Goal: Contribute content: Contribute content

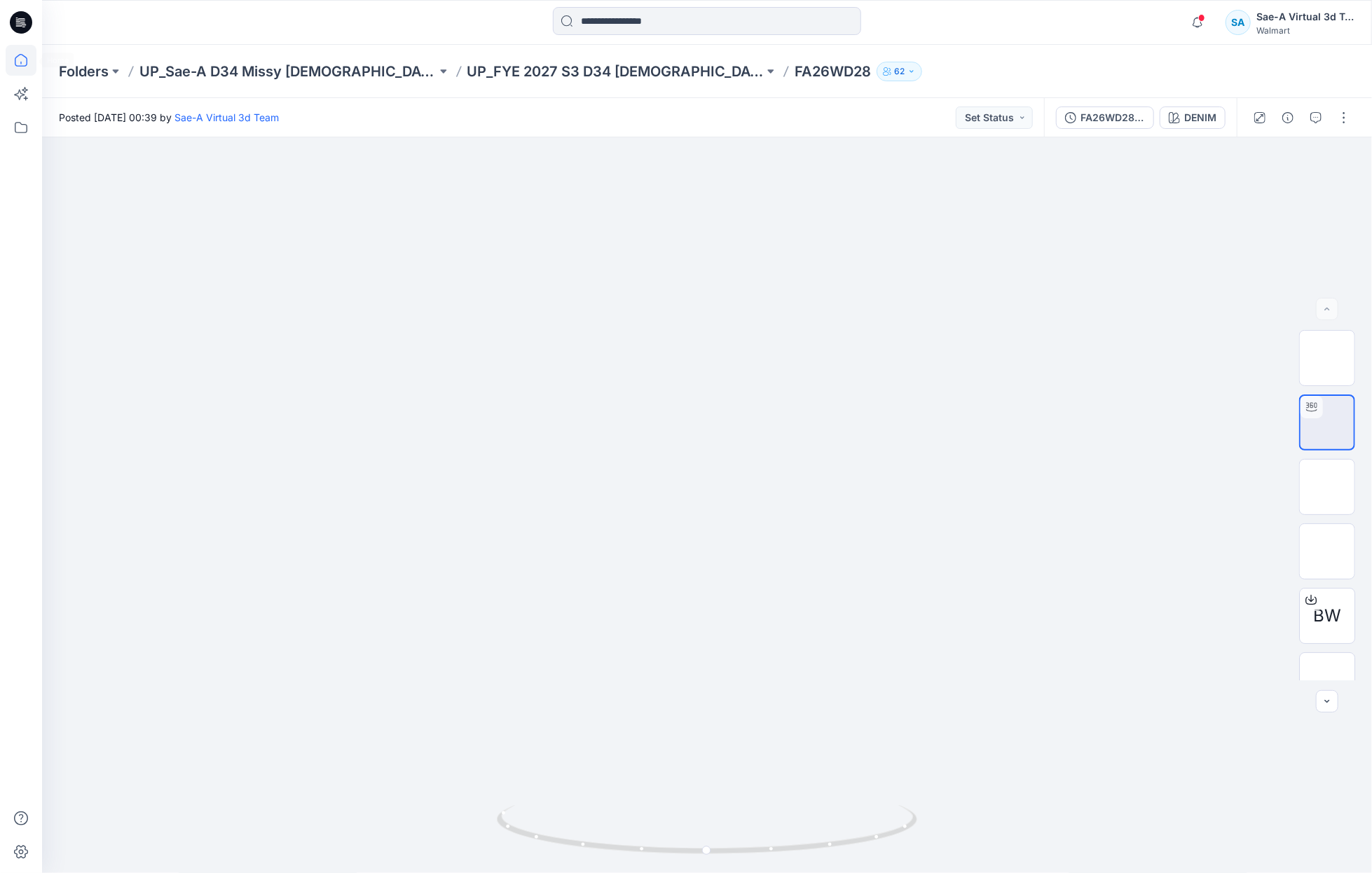
click at [30, 55] on icon at bounding box center [22, 60] width 31 height 31
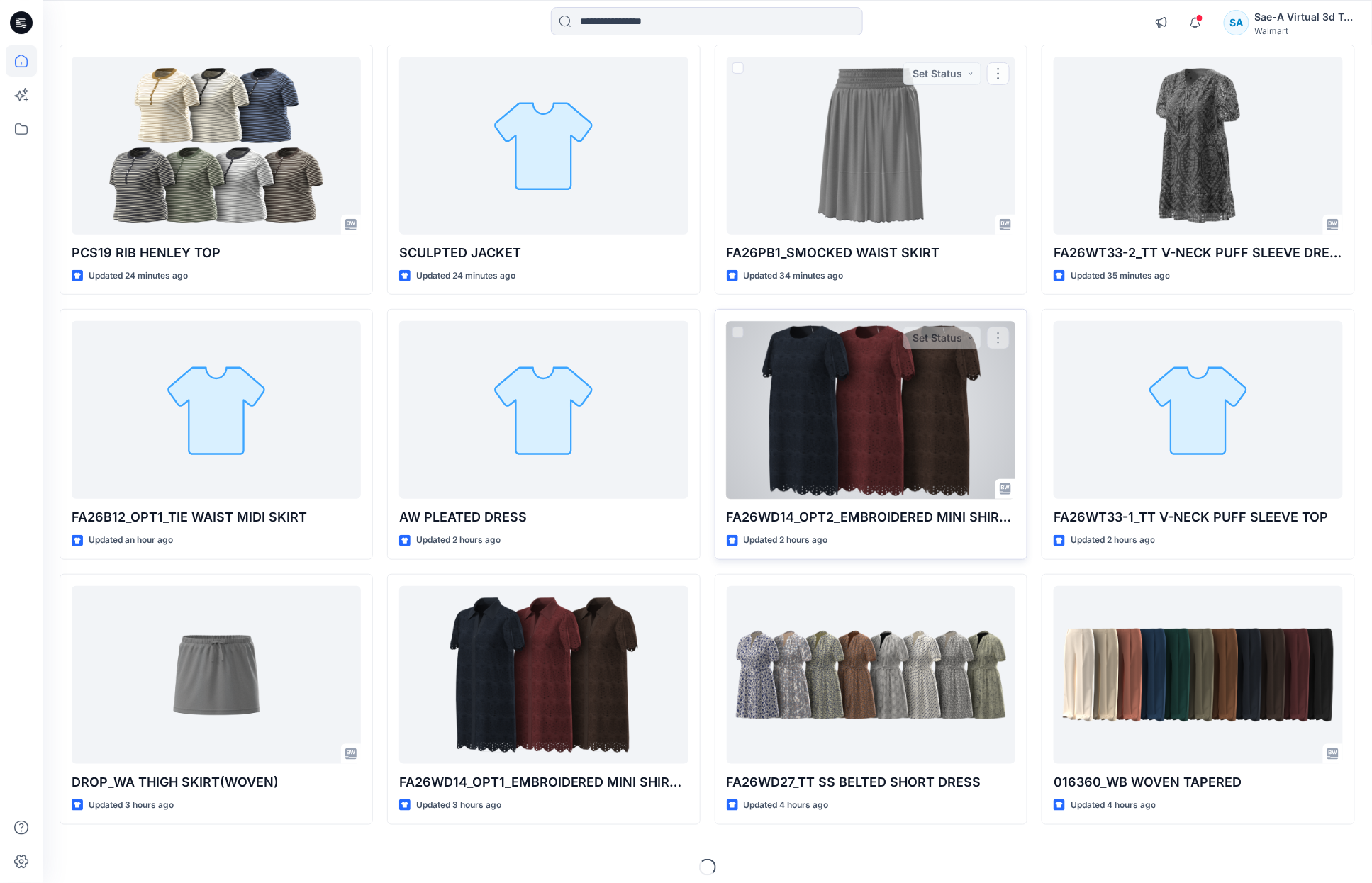
scroll to position [164, 0]
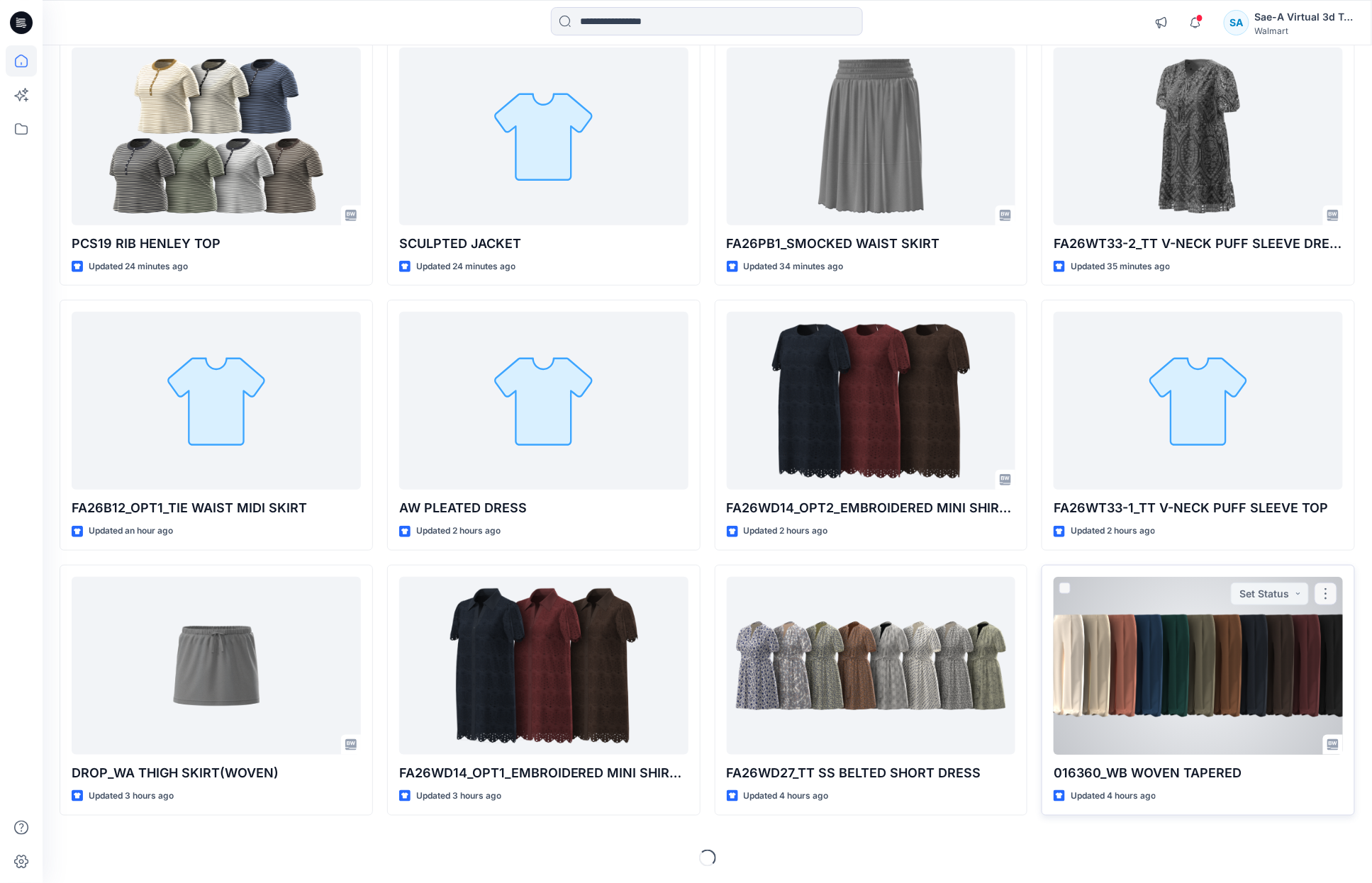
click at [1155, 665] on div at bounding box center [1198, 666] width 289 height 178
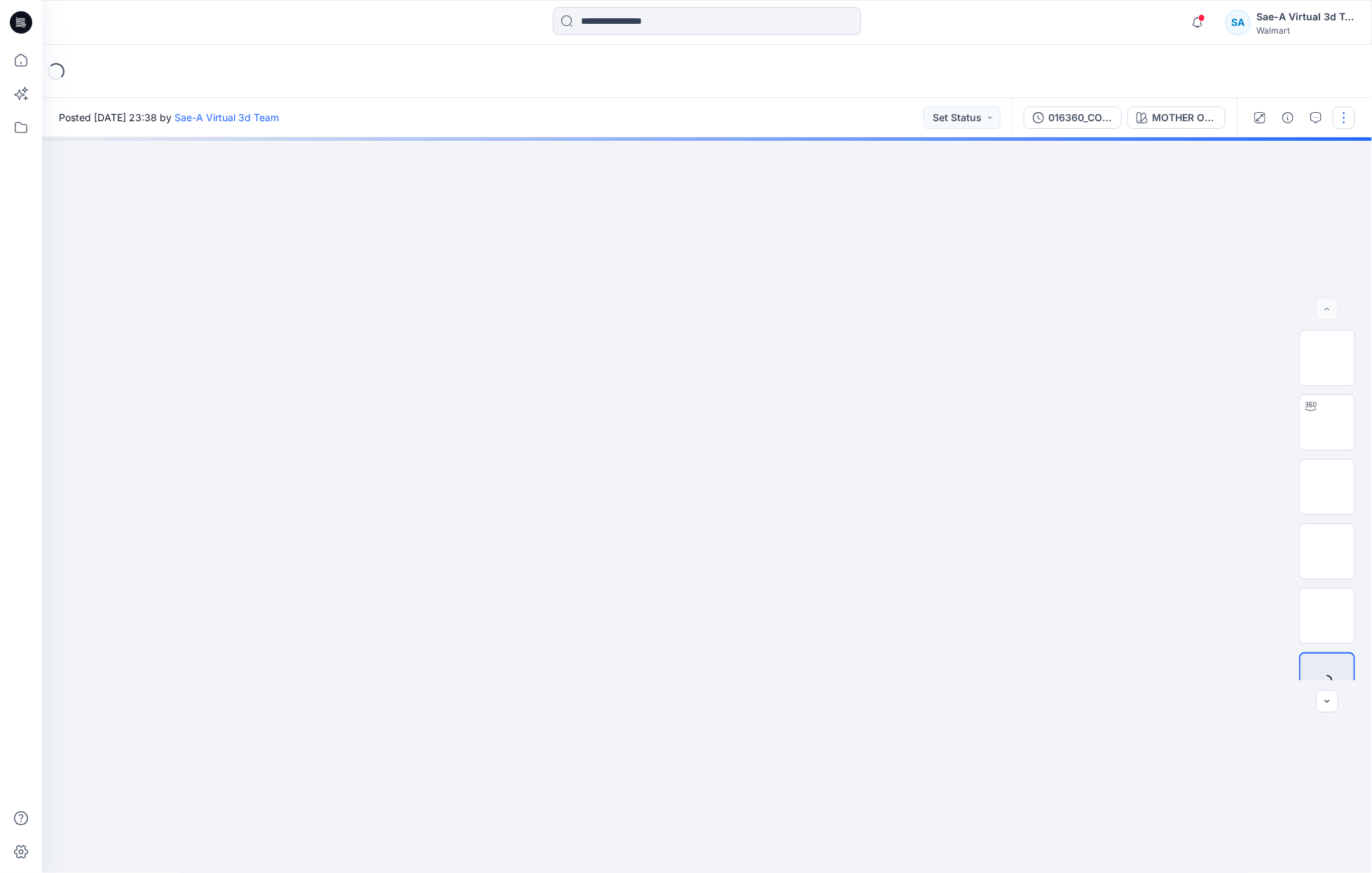
click at [1344, 121] on button "button" at bounding box center [1344, 117] width 22 height 22
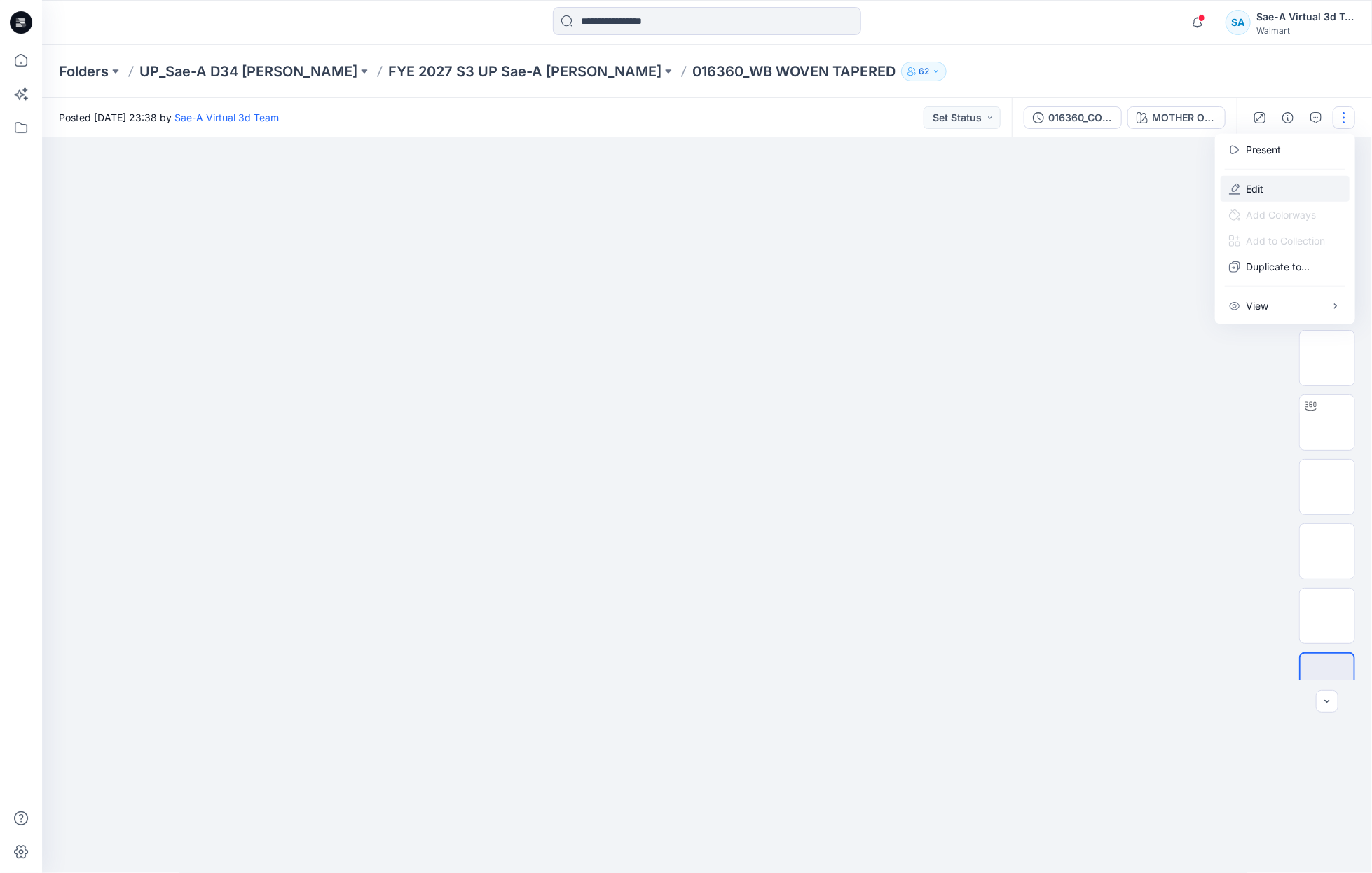
click at [1256, 183] on p "Edit" at bounding box center [1255, 189] width 18 height 15
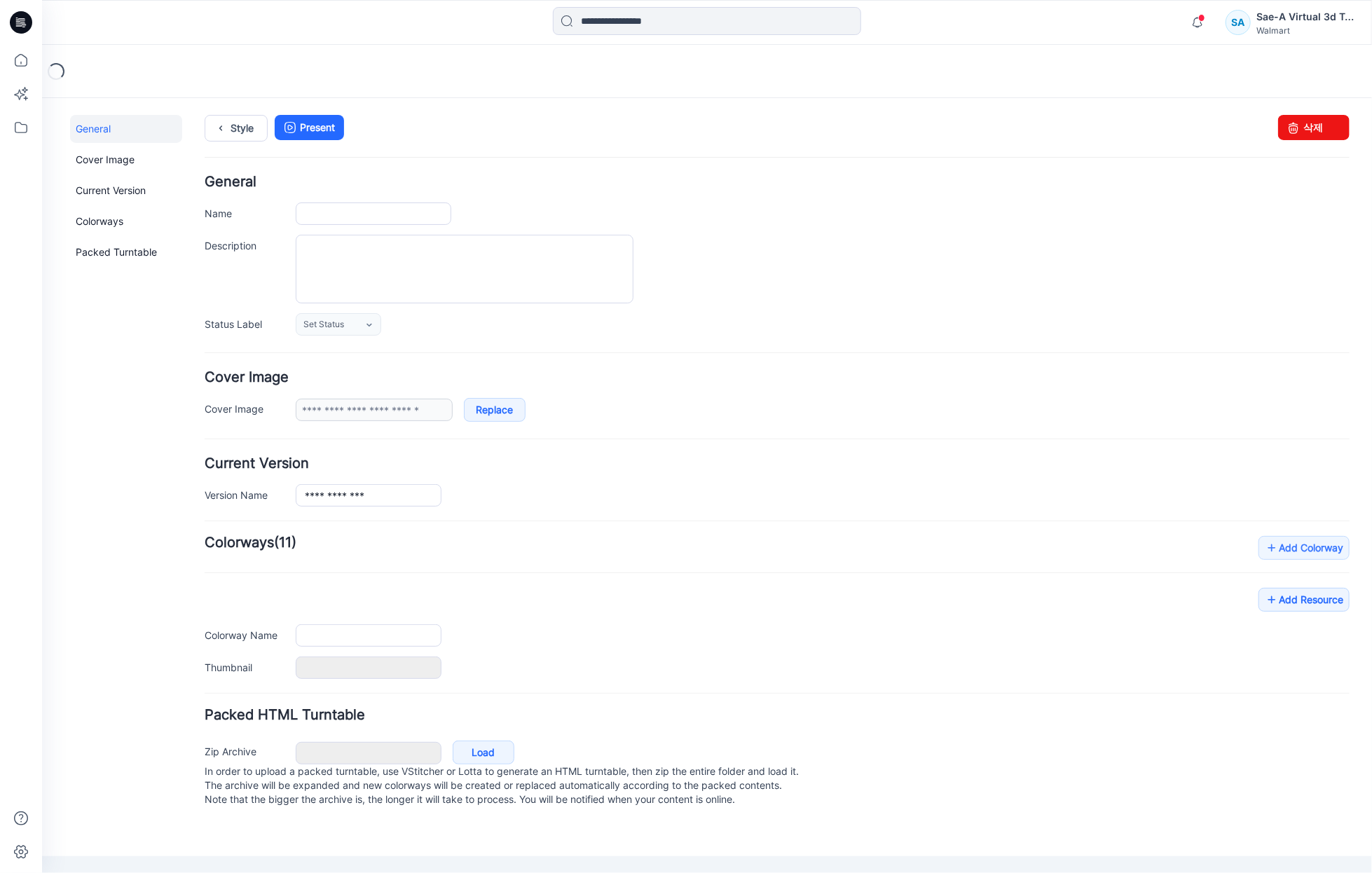
type input "**********"
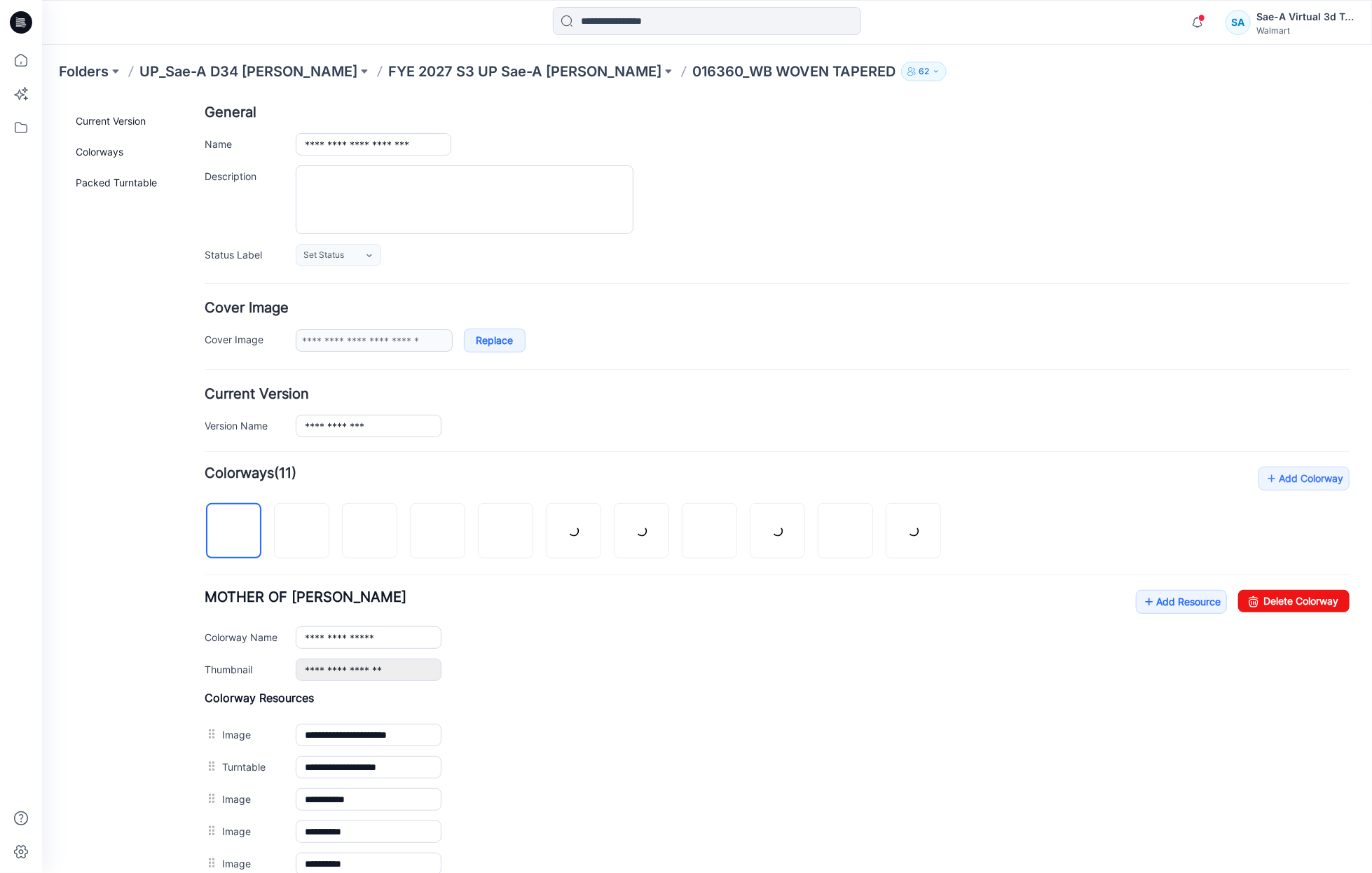
scroll to position [241, 0]
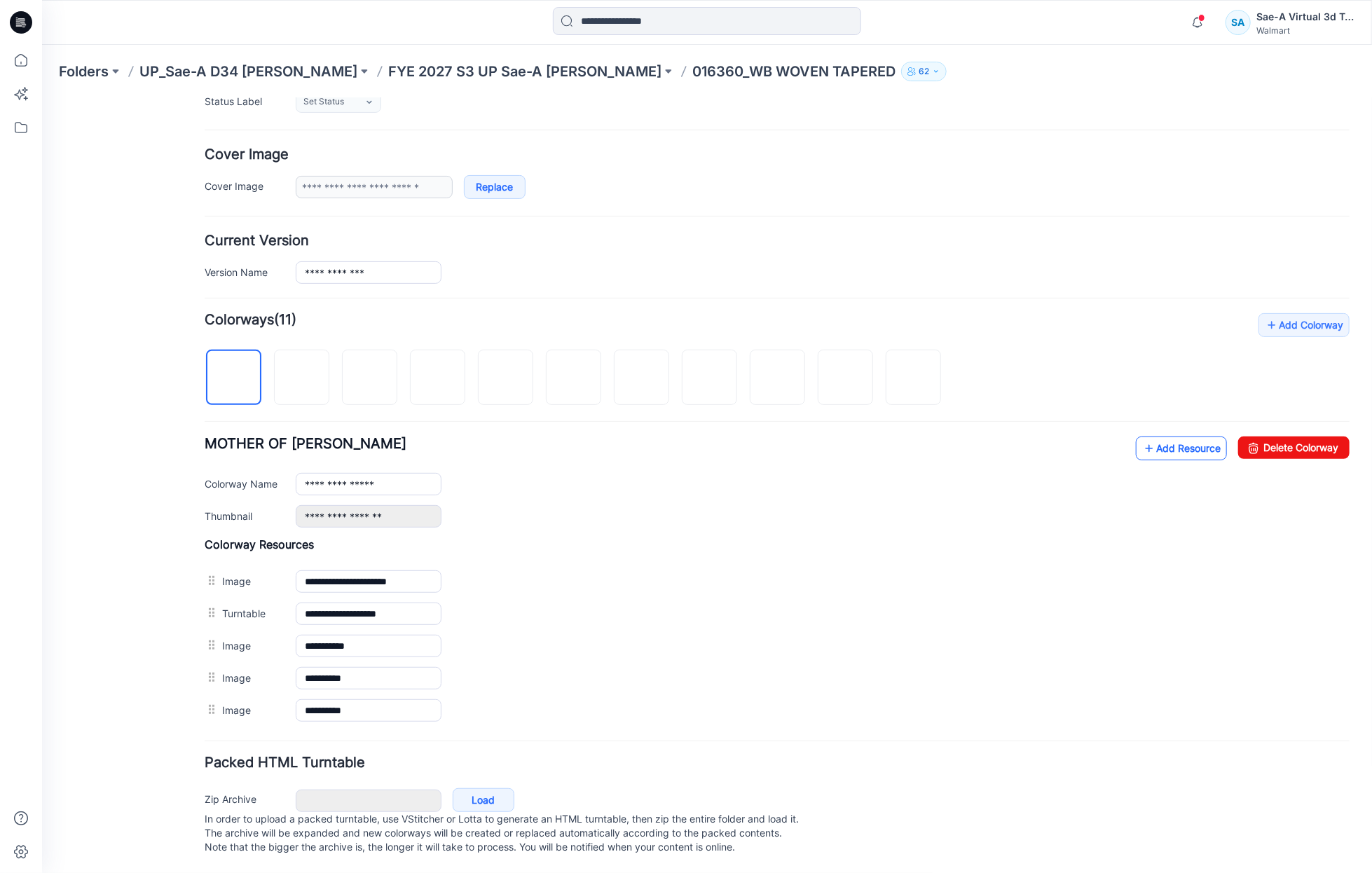
click at [1178, 436] on link "Add Resource" at bounding box center [1180, 448] width 91 height 24
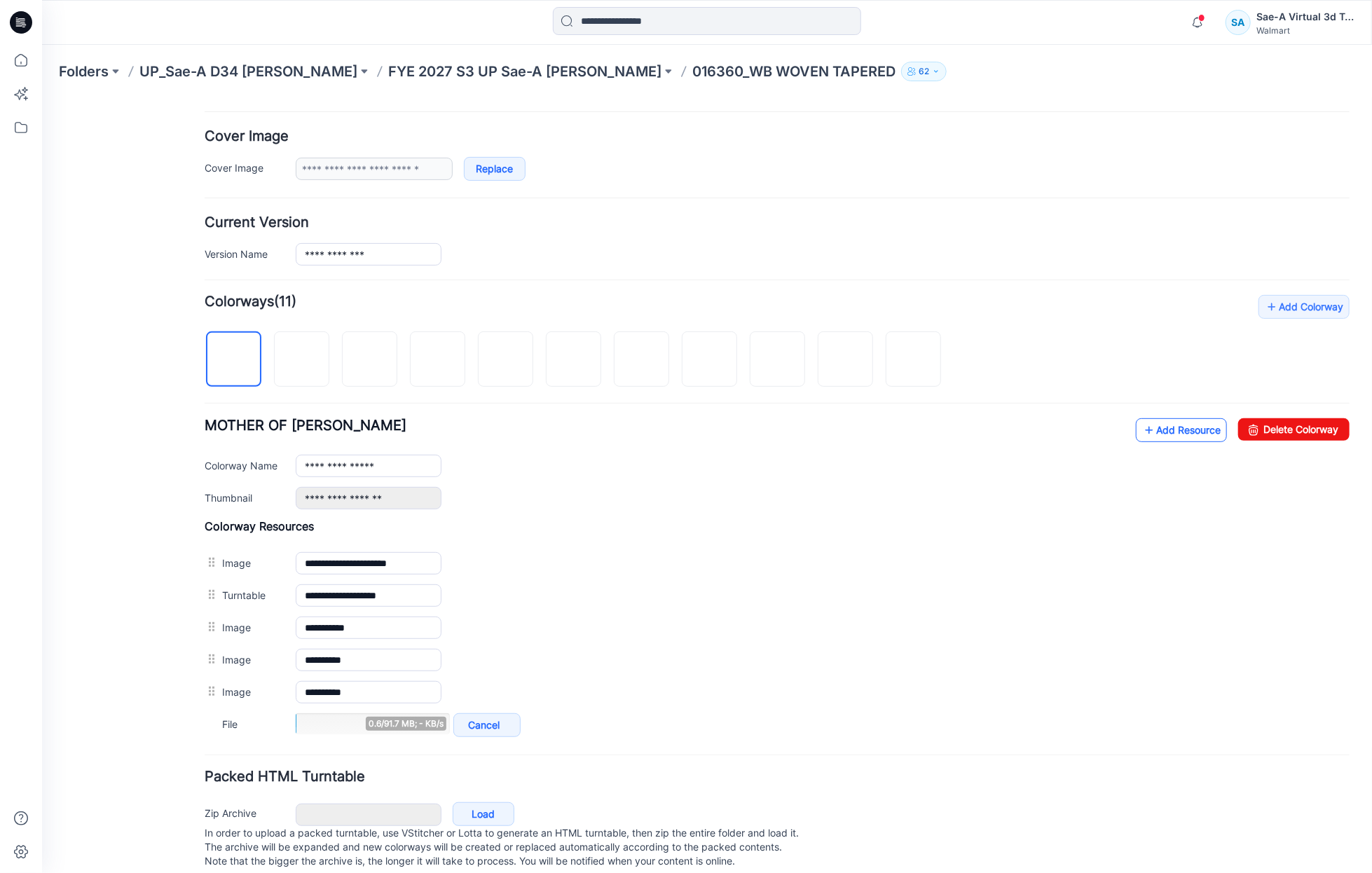
click at [1154, 432] on link "Add Resource" at bounding box center [1180, 429] width 91 height 24
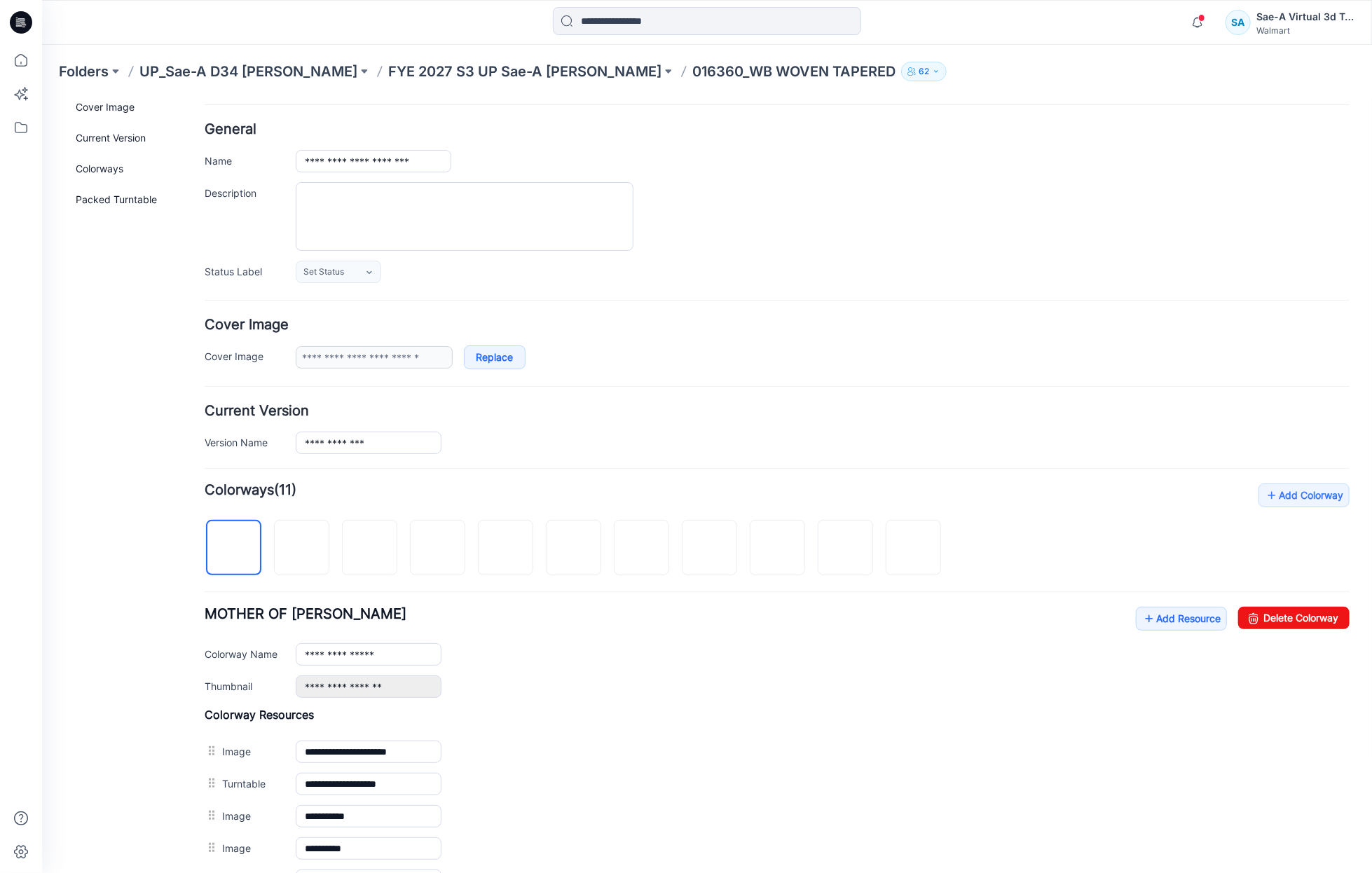
scroll to position [0, 0]
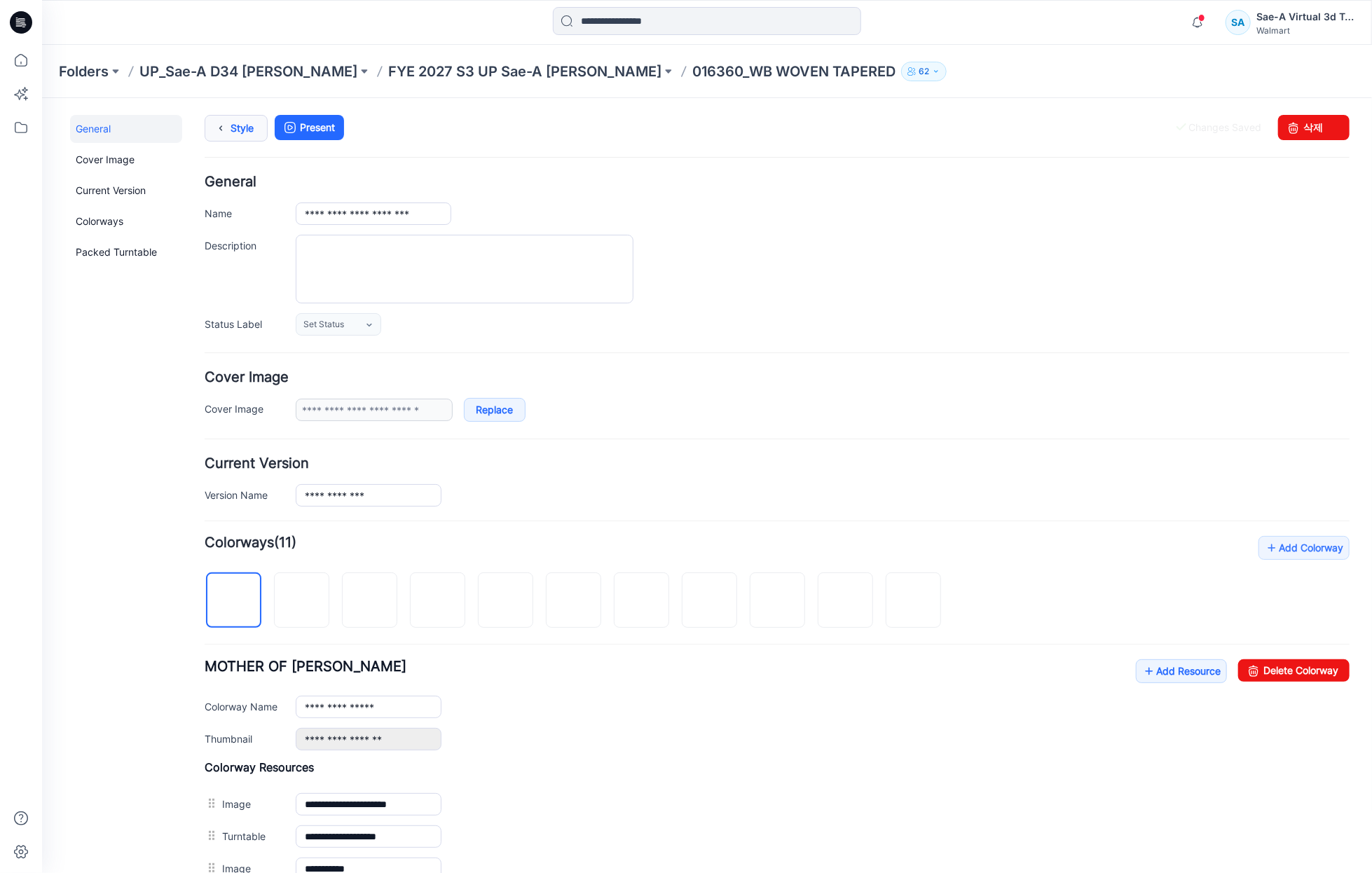
click at [231, 133] on link "Style" at bounding box center [235, 128] width 63 height 27
